Goal: Information Seeking & Learning: Learn about a topic

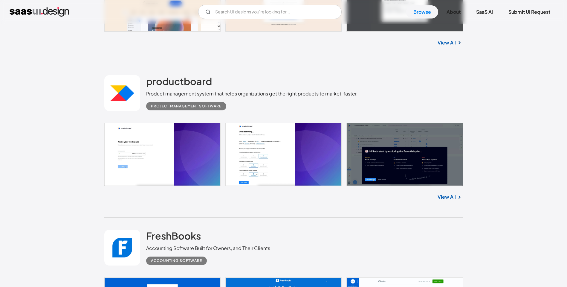
scroll to position [795, 0]
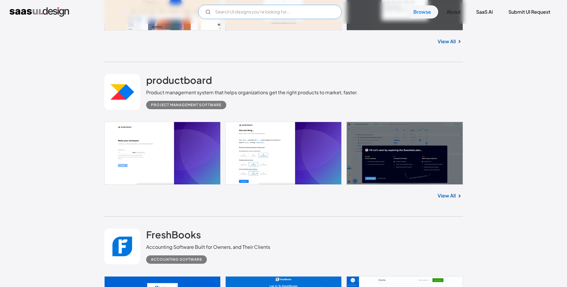
click at [263, 16] on input "text" at bounding box center [269, 12] width 143 height 14
type input "finance"
click at [430, 11] on link "Browse" at bounding box center [422, 11] width 32 height 13
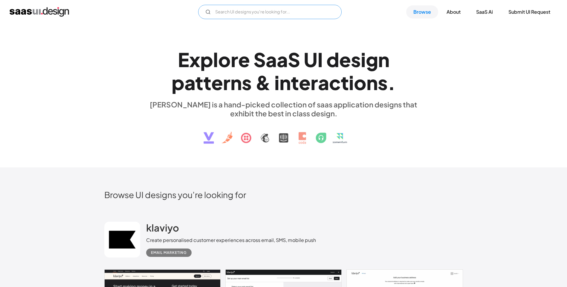
click at [247, 7] on input "text" at bounding box center [269, 12] width 143 height 14
type input "finance"
drag, startPoint x: 178, startPoint y: 39, endPoint x: 179, endPoint y: 32, distance: 7.9
click at [176, 39] on div "Explore SaaS UI design patterns & interactions. [PERSON_NAME] is a hand-picked …" at bounding box center [283, 96] width 567 height 144
click at [206, 11] on icon at bounding box center [207, 11] width 5 height 5
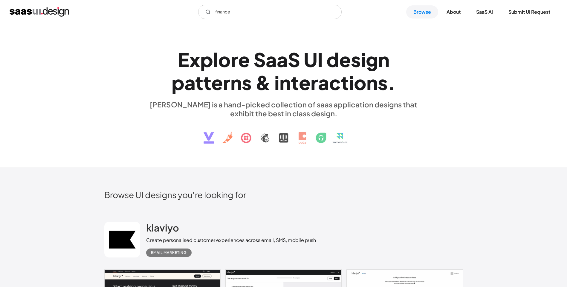
drag, startPoint x: 216, startPoint y: 26, endPoint x: 292, endPoint y: 41, distance: 77.3
click at [292, 41] on div "Explore SaaS UI design patterns & interactions. [PERSON_NAME] is a hand-picked …" at bounding box center [283, 96] width 567 height 144
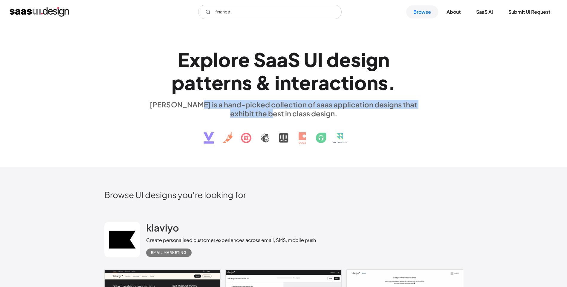
drag, startPoint x: 211, startPoint y: 110, endPoint x: 273, endPoint y: 110, distance: 62.7
click at [273, 110] on div "[PERSON_NAME] is a hand-picked collection of saas application designs that exhi…" at bounding box center [283, 109] width 275 height 18
drag, startPoint x: 273, startPoint y: 110, endPoint x: 276, endPoint y: 114, distance: 4.7
click at [276, 114] on div "[PERSON_NAME] is a hand-picked collection of saas application designs that exhi…" at bounding box center [283, 109] width 275 height 18
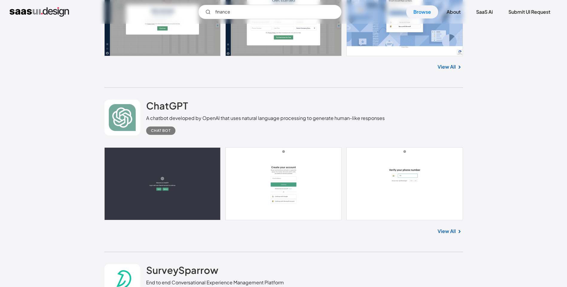
scroll to position [4242, 0]
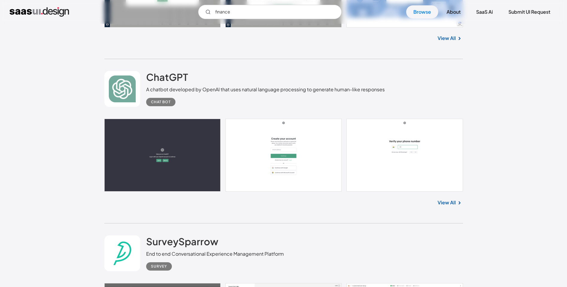
click at [164, 102] on div "Chat Bot" at bounding box center [161, 102] width 20 height 7
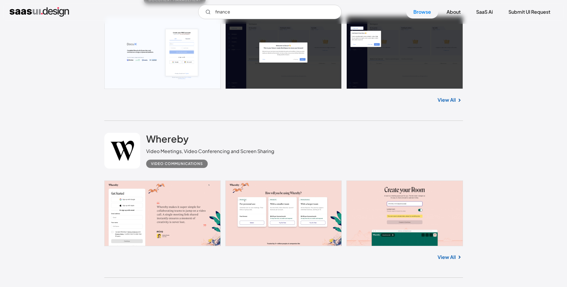
scroll to position [13557, 0]
